Goal: Information Seeking & Learning: Learn about a topic

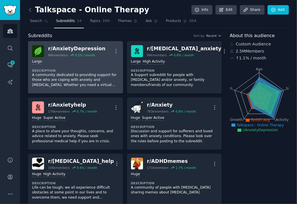
click at [85, 69] on dt "Description" at bounding box center [75, 71] width 87 height 4
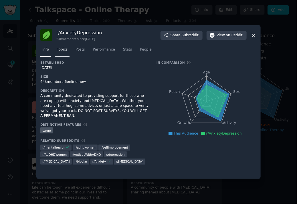
click at [61, 49] on span "Topics" at bounding box center [62, 49] width 11 height 5
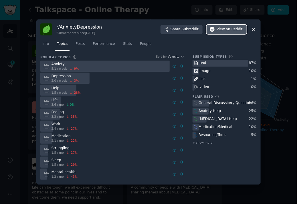
click at [226, 33] on button "View on Reddit" at bounding box center [226, 29] width 40 height 9
click at [280, 41] on div at bounding box center [148, 102] width 297 height 204
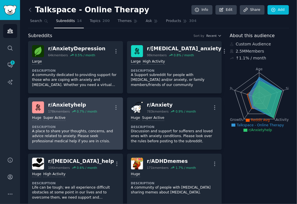
click at [89, 104] on div "r/ Anxietyhelp" at bounding box center [72, 104] width 49 height 7
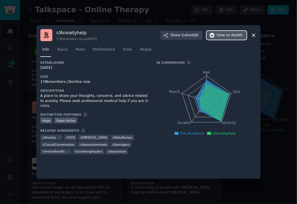
click at [228, 33] on span "on Reddit" at bounding box center [234, 35] width 17 height 5
click at [269, 177] on div at bounding box center [148, 102] width 297 height 204
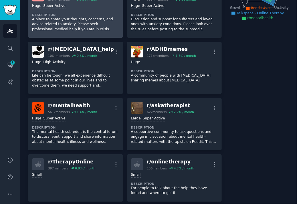
scroll to position [113, 0]
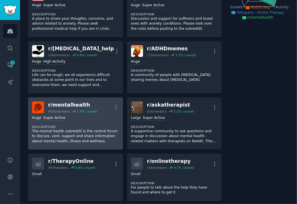
click at [107, 121] on div "Huge Super Active Description The mental health subreddit is the central forum …" at bounding box center [75, 129] width 87 height 32
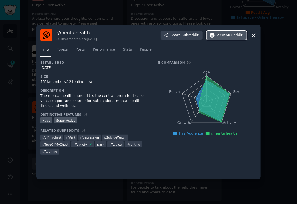
click at [220, 34] on span "View on Reddit" at bounding box center [229, 35] width 26 height 5
click at [295, 84] on div at bounding box center [148, 102] width 297 height 204
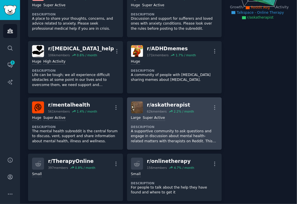
click at [192, 127] on dt "Description" at bounding box center [174, 127] width 87 height 4
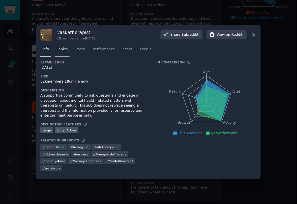
click at [61, 51] on span "Topics" at bounding box center [62, 49] width 11 height 5
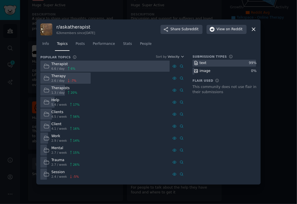
click at [78, 79] on div at bounding box center [65, 78] width 50 height 11
click at [82, 41] on span "Posts" at bounding box center [79, 43] width 9 height 5
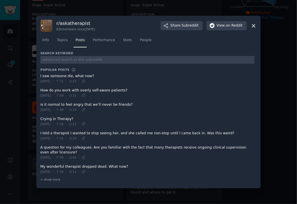
click at [271, 94] on div at bounding box center [148, 102] width 297 height 204
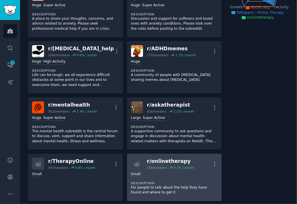
click at [194, 154] on link "r/ onlinetherapy 156 members 4.7 % / month More Small Description For people to…" at bounding box center [174, 177] width 95 height 47
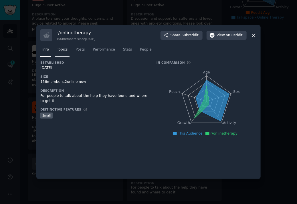
click at [61, 47] on link "Topics" at bounding box center [62, 51] width 15 height 12
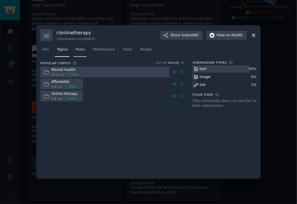
click at [83, 49] on link "Posts" at bounding box center [79, 51] width 13 height 12
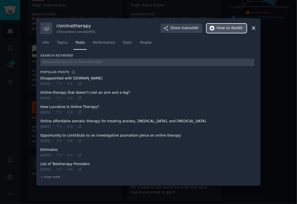
click at [227, 29] on span "on Reddit" at bounding box center [234, 28] width 17 height 5
drag, startPoint x: 270, startPoint y: 95, endPoint x: 270, endPoint y: 110, distance: 14.9
click at [270, 110] on div at bounding box center [148, 102] width 297 height 204
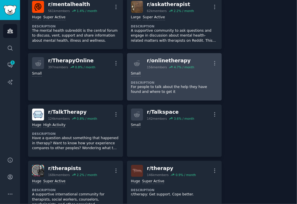
scroll to position [217, 0]
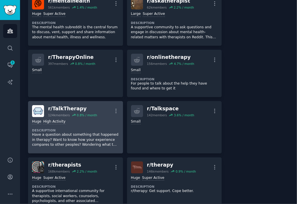
drag, startPoint x: 85, startPoint y: 127, endPoint x: 77, endPoint y: 127, distance: 7.1
click at [77, 127] on div "Huge High Activity Description Have a question about something that happened in…" at bounding box center [75, 133] width 87 height 32
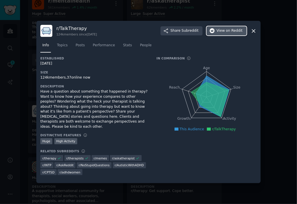
click at [235, 33] on span "on Reddit" at bounding box center [234, 30] width 17 height 5
